Goal: Use online tool/utility

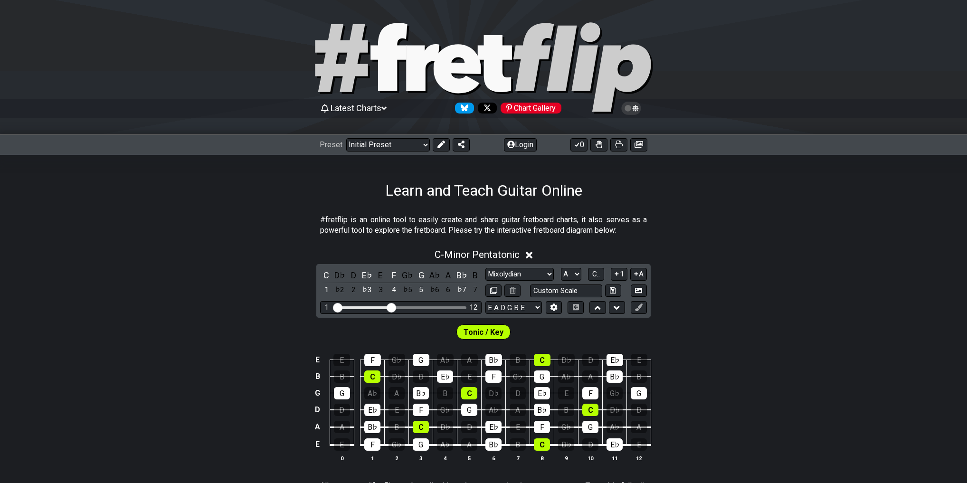
select select "Mixolydian"
select select "A"
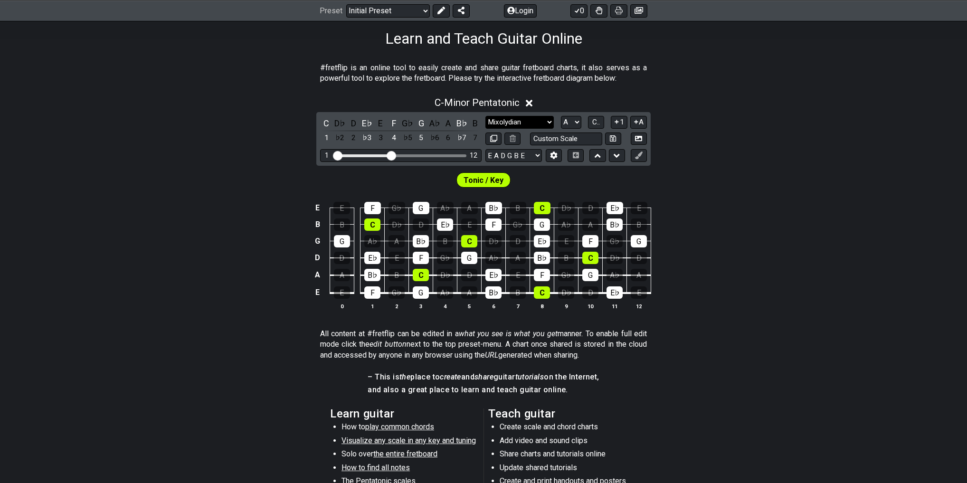
click at [533, 120] on select "Minor Pentatonic Click to edit Minor Pentatonic Major Pentatonic Minor Blues Ma…" at bounding box center [519, 122] width 68 height 13
select select "Dorian"
click at [485, 116] on select "Minor Pentatonic Click to edit Minor Pentatonic Major Pentatonic Minor Blues Ma…" at bounding box center [519, 122] width 68 height 13
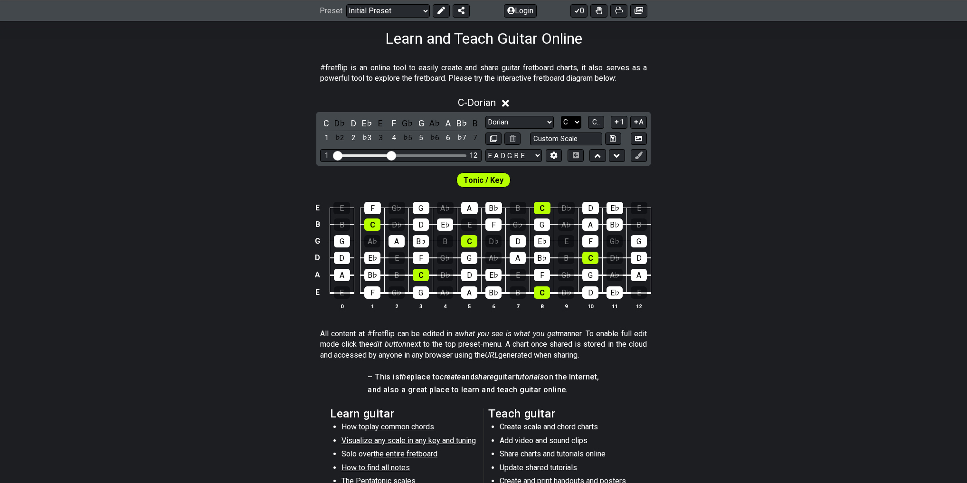
click at [572, 119] on select "A♭ A A♯ B♭ B C C♯ D♭ D D♯ E♭ E F F♯ G♭ G G♯" at bounding box center [571, 122] width 20 height 13
select select "A"
click at [561, 116] on select "A♭ A A♯ B♭ B C C♯ D♭ D D♯ E♭ E F F♯ G♭ G G♯" at bounding box center [571, 122] width 20 height 13
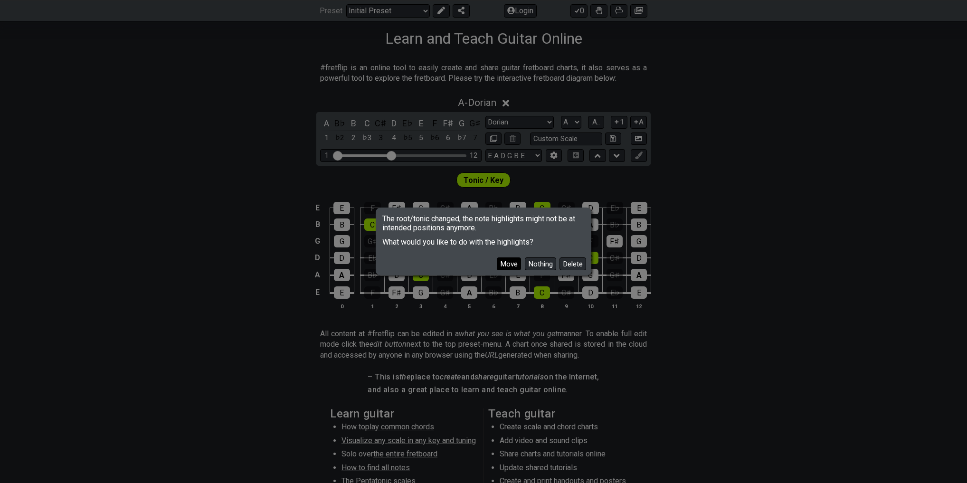
click at [515, 263] on button "Move" at bounding box center [509, 263] width 24 height 13
